Goal: Information Seeking & Learning: Learn about a topic

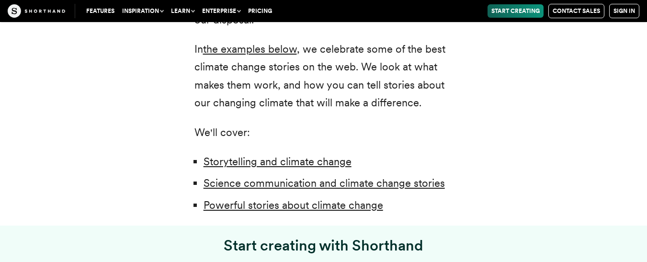
scroll to position [671, 0]
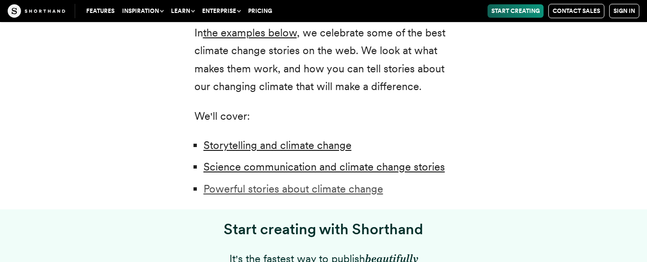
click at [345, 192] on link "Powerful stories about climate change" at bounding box center [294, 189] width 180 height 12
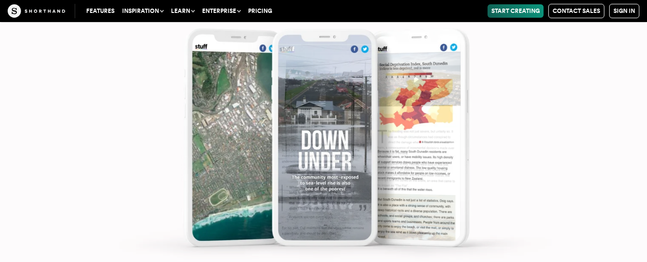
scroll to position [4106, 0]
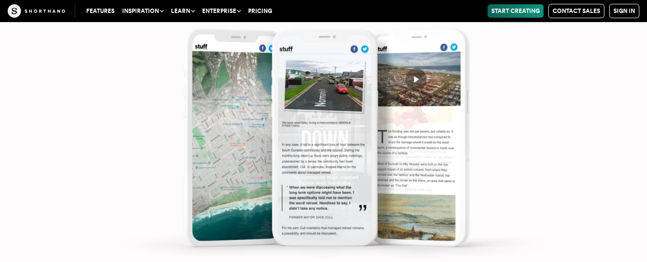
click at [333, 139] on img at bounding box center [323, 131] width 647 height 262
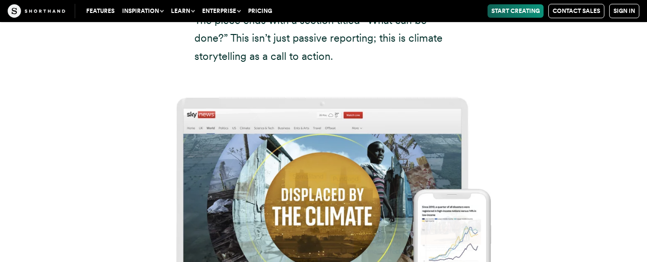
scroll to position [4729, 0]
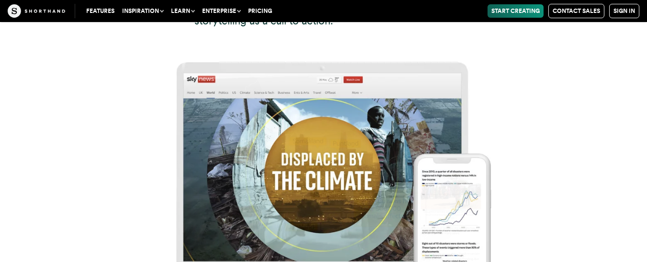
click at [328, 132] on img at bounding box center [323, 172] width 647 height 262
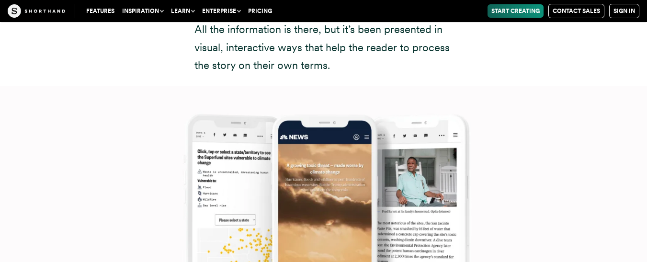
scroll to position [6549, 0]
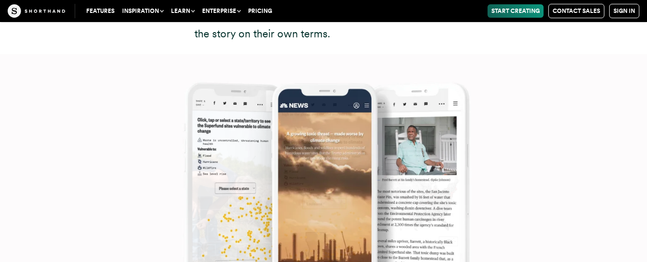
click at [223, 157] on img at bounding box center [323, 185] width 647 height 262
click at [405, 150] on img at bounding box center [323, 185] width 647 height 262
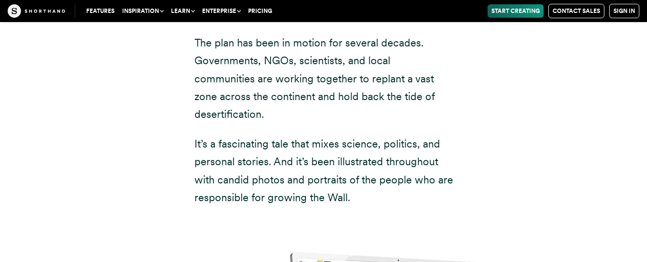
scroll to position [8226, 0]
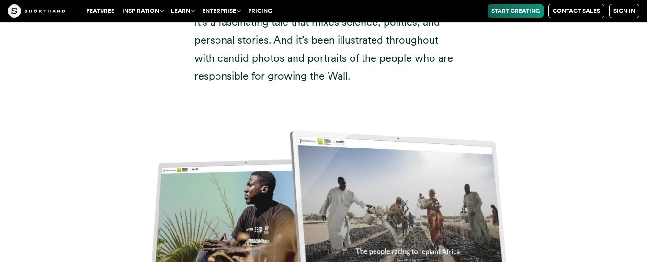
scroll to position [8417, 0]
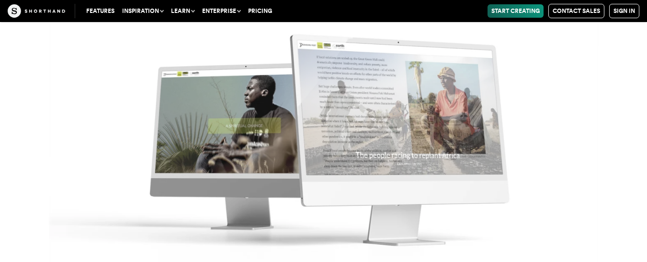
click at [360, 137] on img at bounding box center [323, 131] width 647 height 262
click at [359, 137] on img at bounding box center [323, 131] width 647 height 262
drag, startPoint x: 358, startPoint y: 138, endPoint x: 593, endPoint y: 182, distance: 238.8
click at [592, 183] on img at bounding box center [323, 131] width 647 height 262
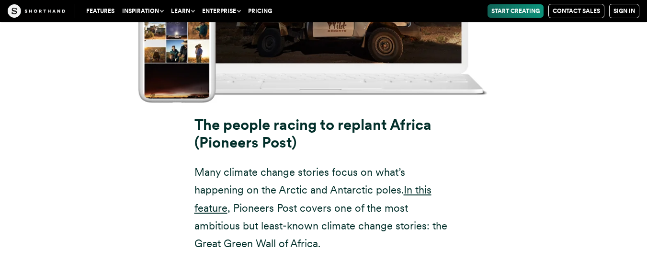
scroll to position [7795, 0]
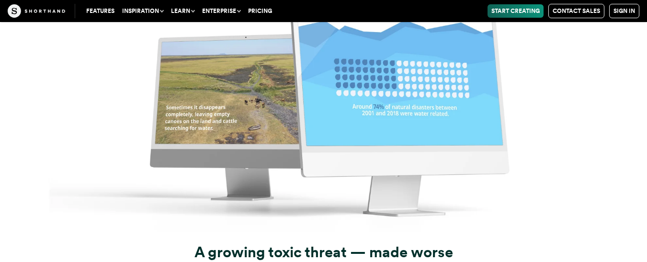
scroll to position [5974, 0]
